Goal: Information Seeking & Learning: Learn about a topic

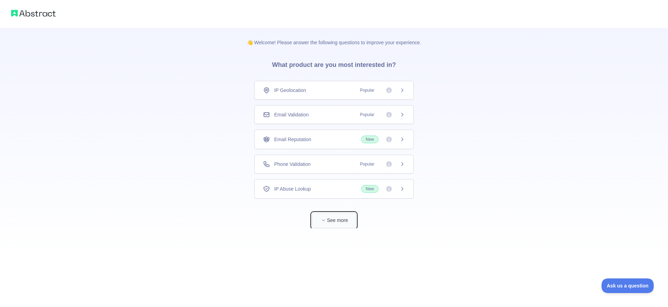
click at [341, 219] on button "See more" at bounding box center [334, 220] width 45 height 16
click at [322, 113] on div "Email Validation Popular" at bounding box center [331, 114] width 142 height 7
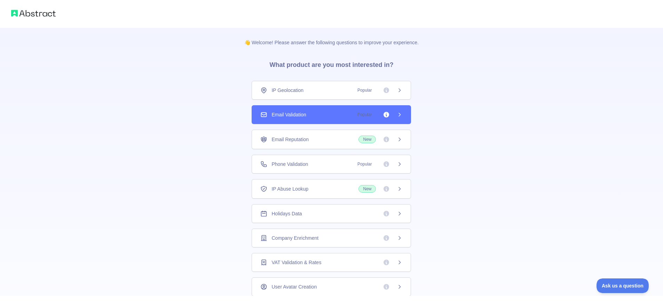
click at [322, 113] on div "Email Validation Popular" at bounding box center [331, 114] width 142 height 7
click at [398, 119] on div "👋 Welcome! Please answer the following questions to improve your experience. Wh…" at bounding box center [331, 153] width 663 height 307
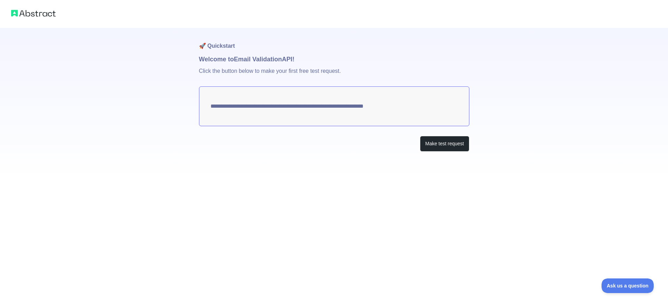
click at [394, 104] on textarea "**********" at bounding box center [334, 106] width 271 height 40
click at [438, 146] on button "Make test request" at bounding box center [444, 144] width 49 height 16
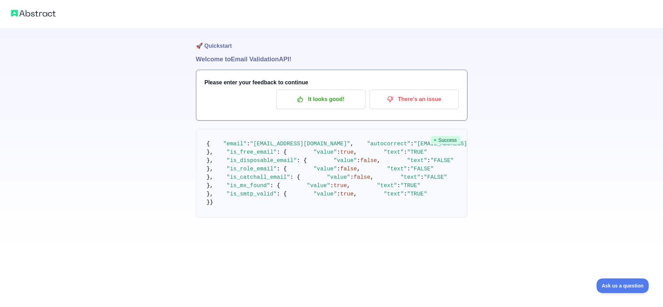
click at [35, 14] on img at bounding box center [33, 13] width 45 height 10
click at [337, 101] on p "It looks good!" at bounding box center [321, 99] width 79 height 12
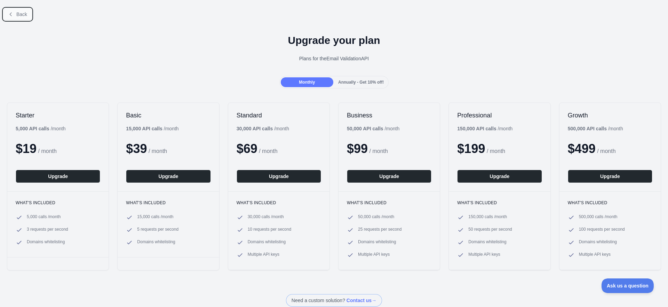
click at [8, 14] on icon at bounding box center [11, 14] width 6 height 6
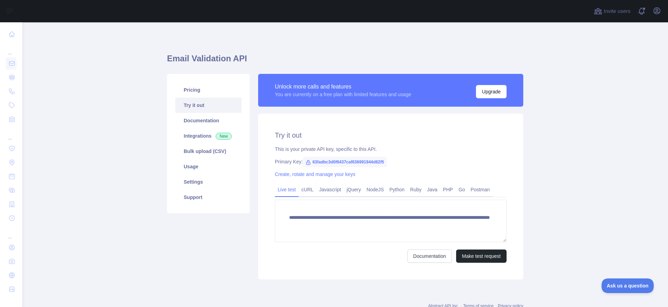
click at [311, 162] on span "63fadbc3d0f6437caf636991944d82f5" at bounding box center [345, 162] width 84 height 10
drag, startPoint x: 311, startPoint y: 162, endPoint x: 350, endPoint y: 164, distance: 39.8
click at [350, 164] on span "63fadbc3d0f6437caf636991944d82f5" at bounding box center [345, 162] width 84 height 10
click at [352, 163] on span "63fadbc3d0f6437caf636991944d82f5" at bounding box center [345, 162] width 84 height 10
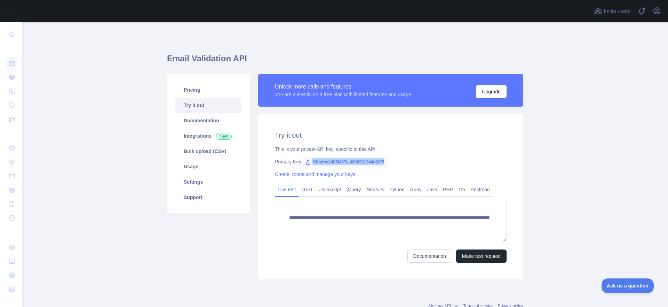
click at [352, 163] on span "63fadbc3d0f6437caf636991944d82f5" at bounding box center [345, 162] width 84 height 10
copy span "63fadbc3d0f6437caf636991944d82f5"
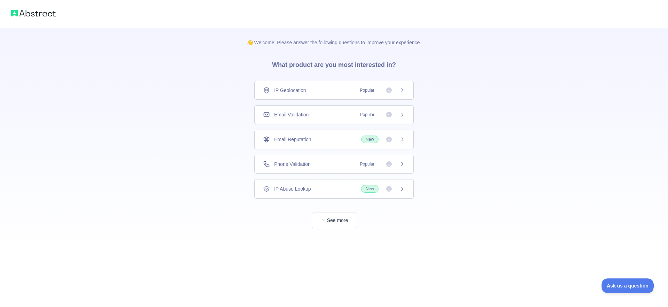
click at [282, 93] on span "IP Geolocation" at bounding box center [290, 90] width 32 height 7
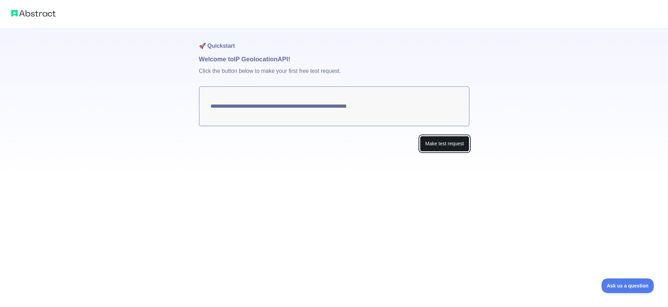
click at [455, 149] on button "Make test request" at bounding box center [444, 144] width 49 height 16
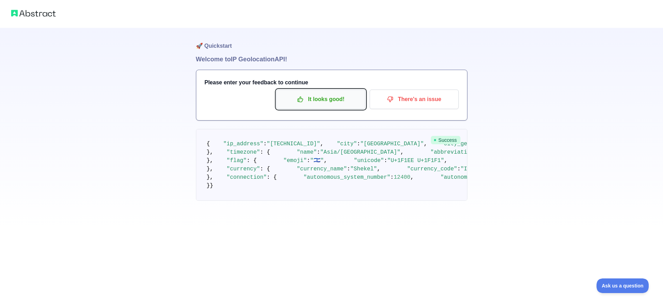
click at [348, 96] on p "It looks good!" at bounding box center [321, 99] width 79 height 12
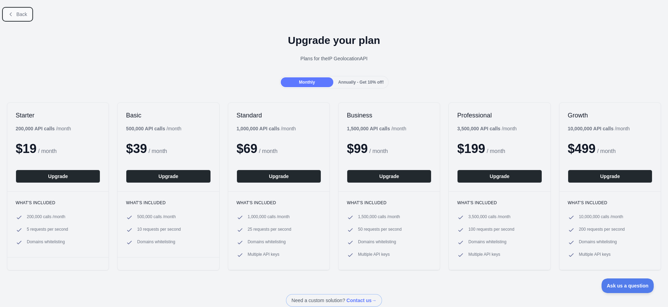
click at [25, 20] on button "Back" at bounding box center [17, 14] width 28 height 12
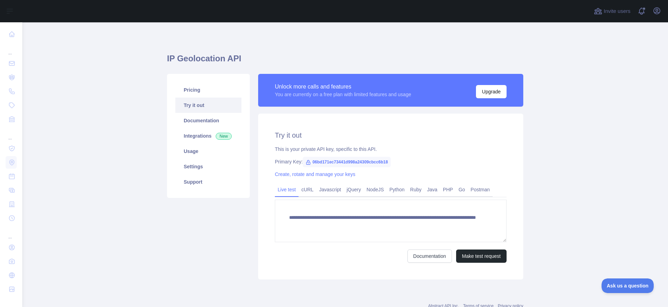
click at [343, 164] on span "06bd171ec73441d998a24309cbcc6b18" at bounding box center [347, 162] width 88 height 10
click at [343, 161] on span "06bd171ec73441d998a24309cbcc6b18" at bounding box center [347, 162] width 88 height 10
copy span "06bd171ec73441d998a24309cbcc6b18"
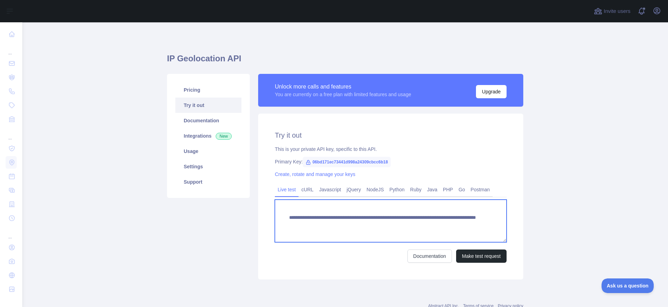
drag, startPoint x: 423, startPoint y: 224, endPoint x: 455, endPoint y: 227, distance: 32.2
click at [455, 227] on textarea "**********" at bounding box center [391, 220] width 232 height 42
